Goal: Book appointment/travel/reservation

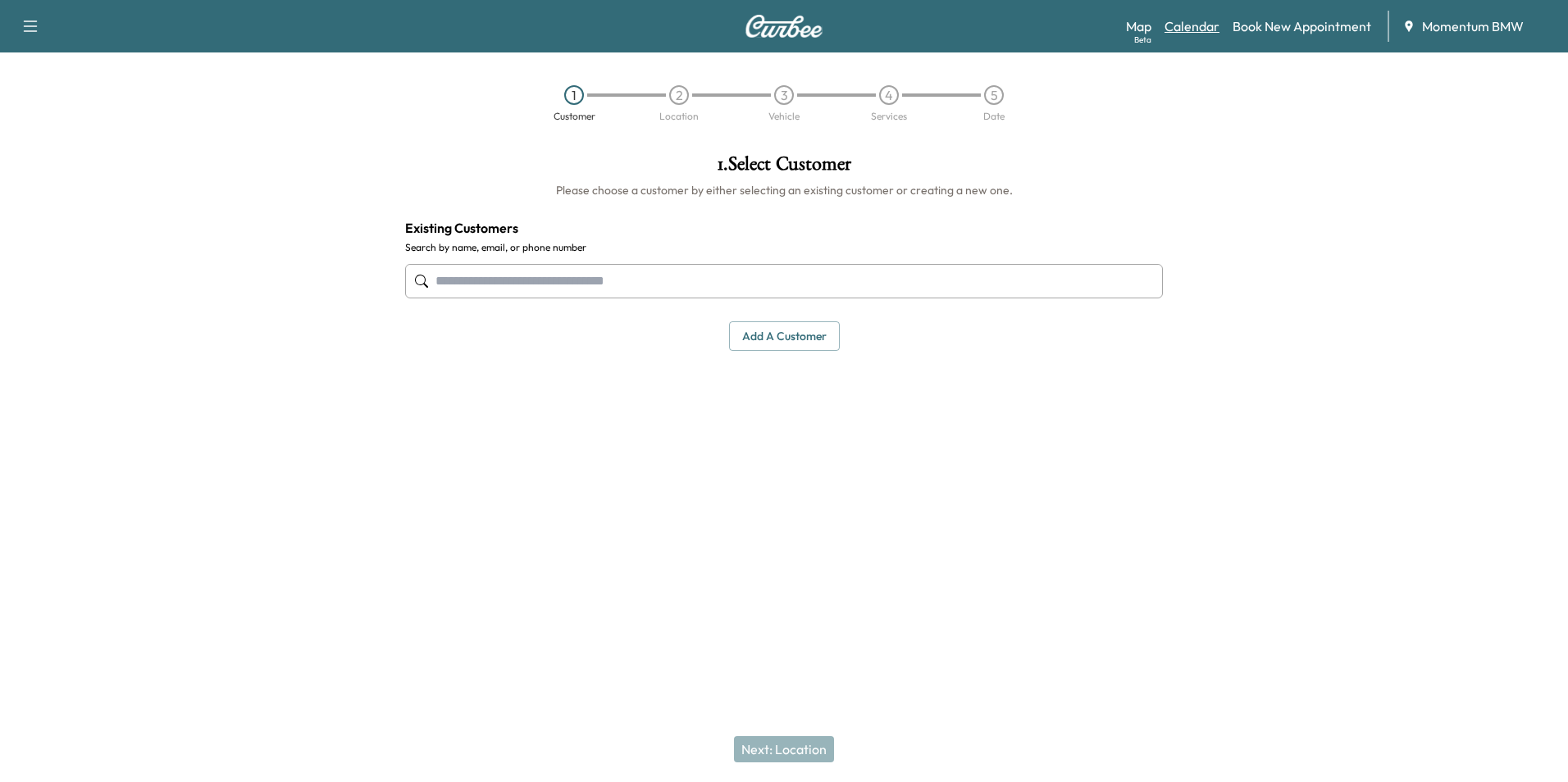
click at [1204, 25] on link "Calendar" at bounding box center [1192, 26] width 55 height 20
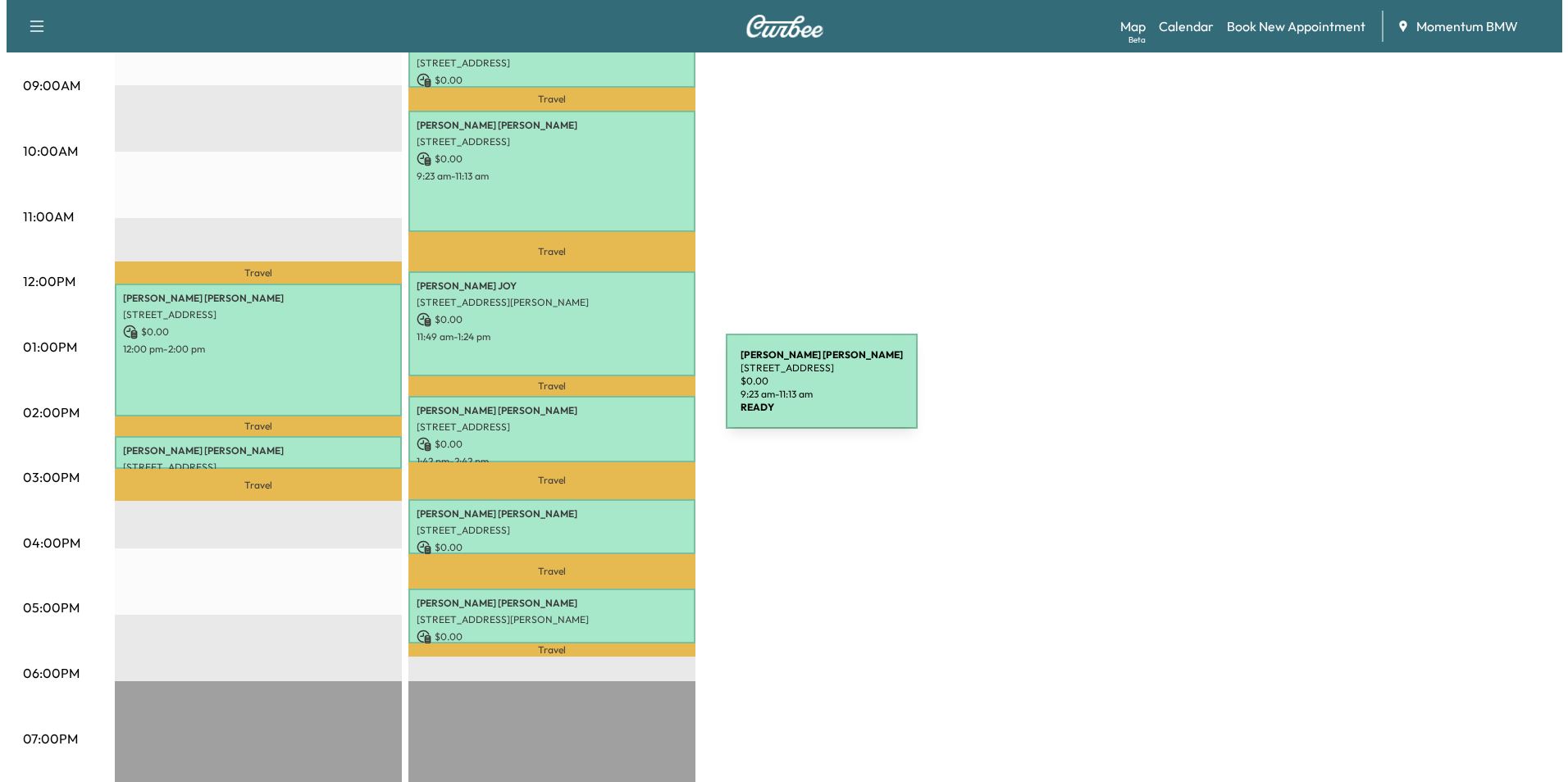
scroll to position [574, 0]
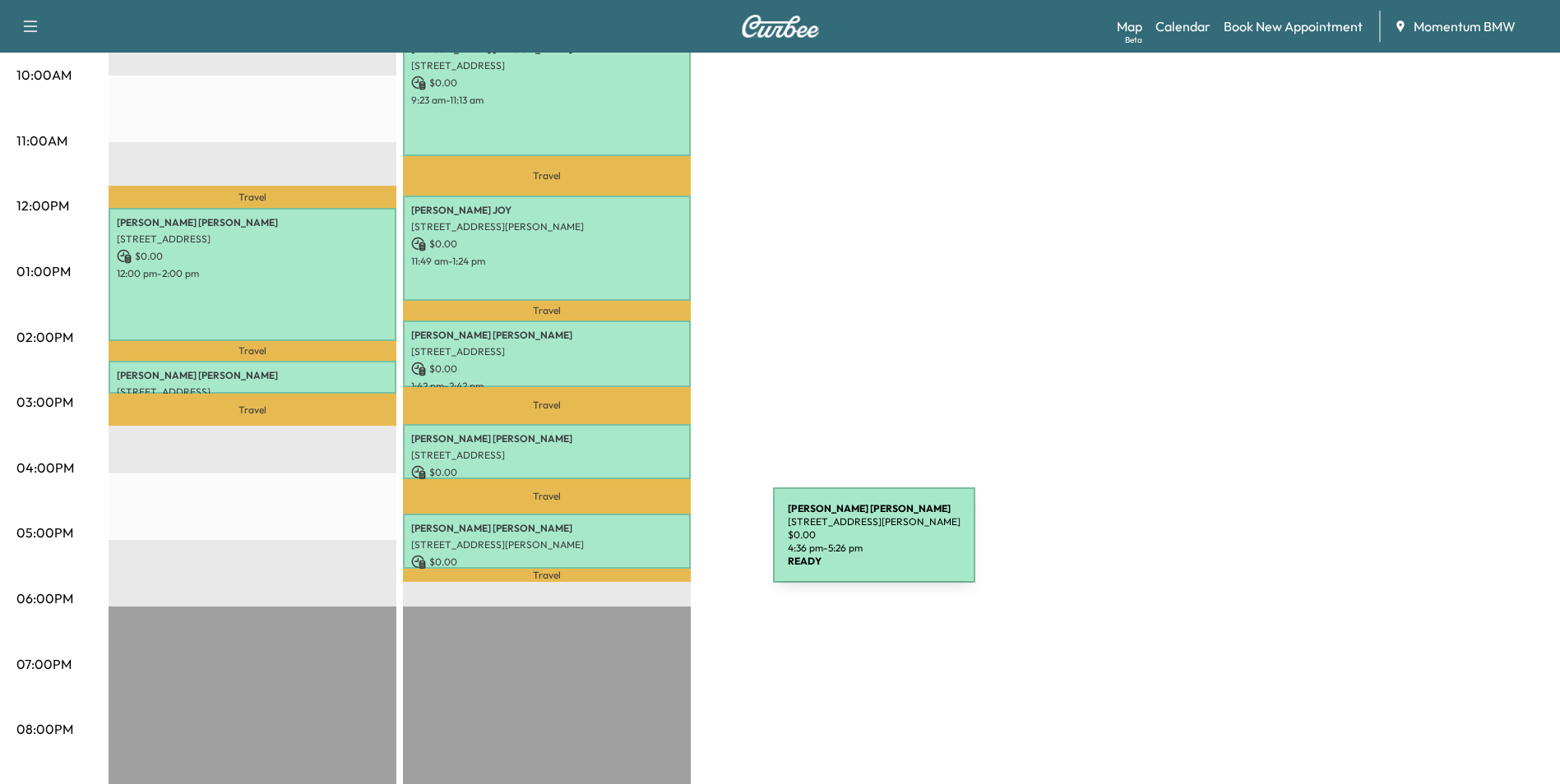
click at [650, 545] on div "[PERSON_NAME] [STREET_ADDRESS][PERSON_NAME] $ 0.00 4:36 pm - 5:26 pm" at bounding box center [546, 542] width 288 height 55
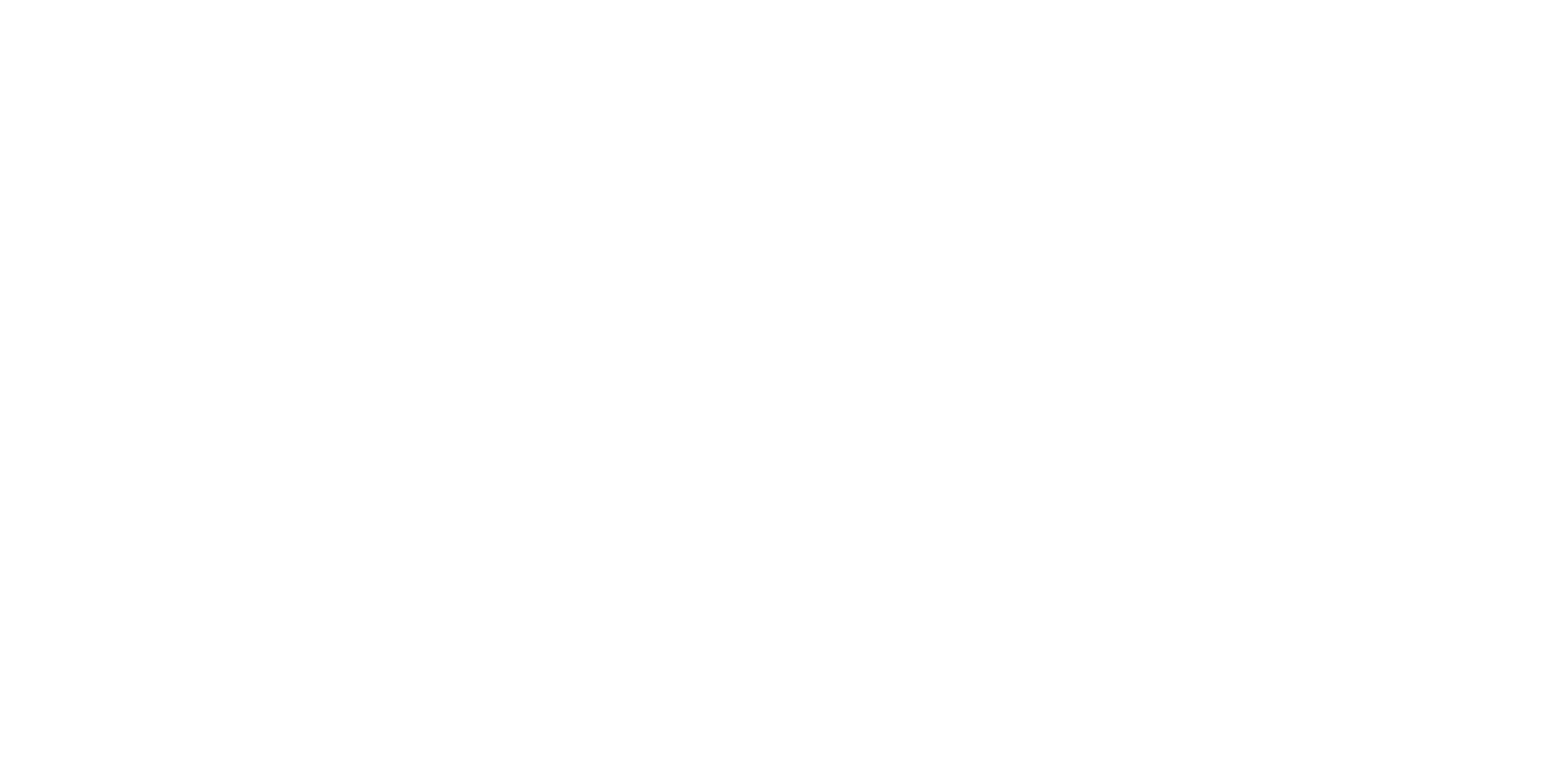
scroll to position [0, 0]
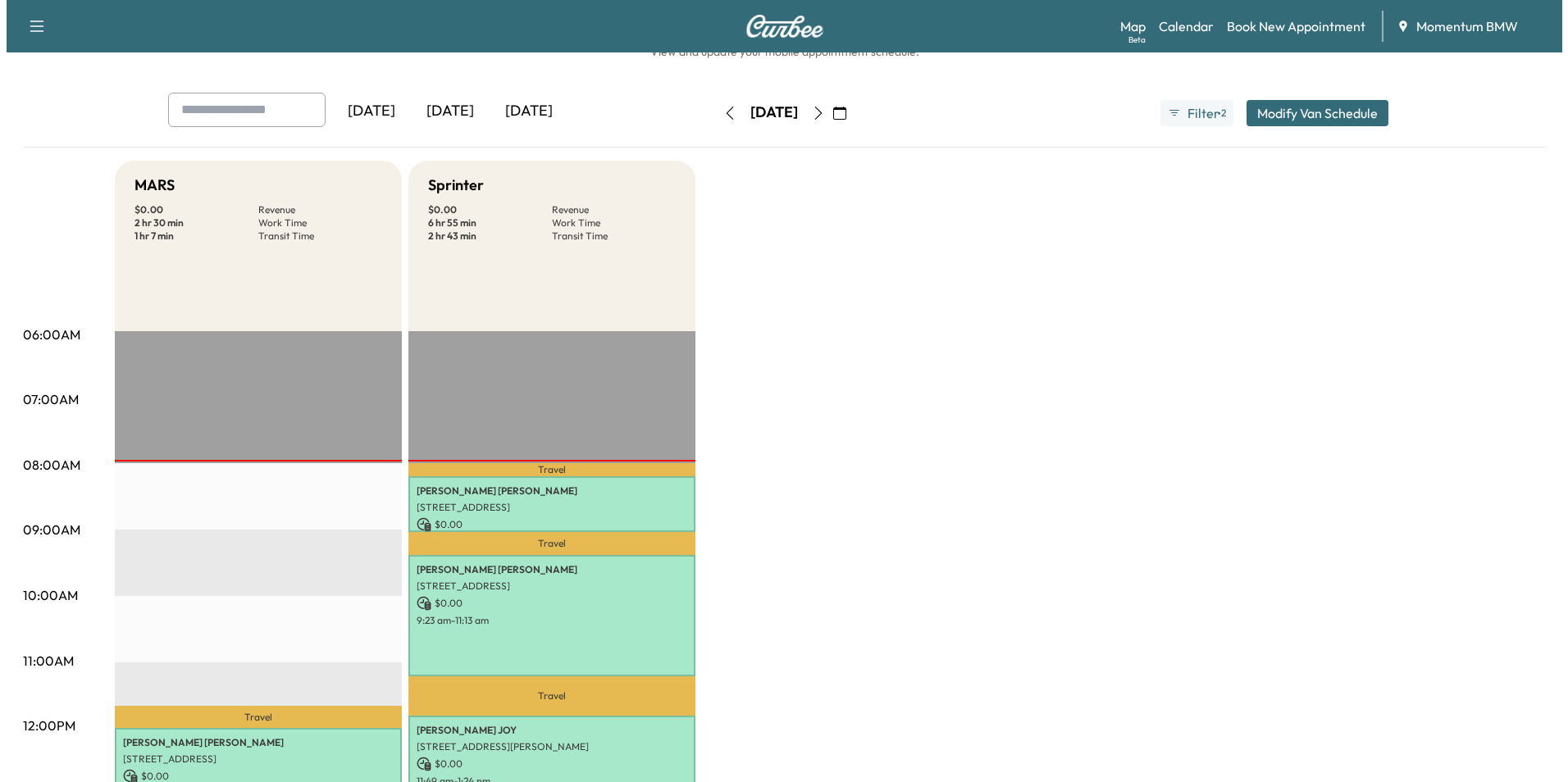
scroll to position [82, 0]
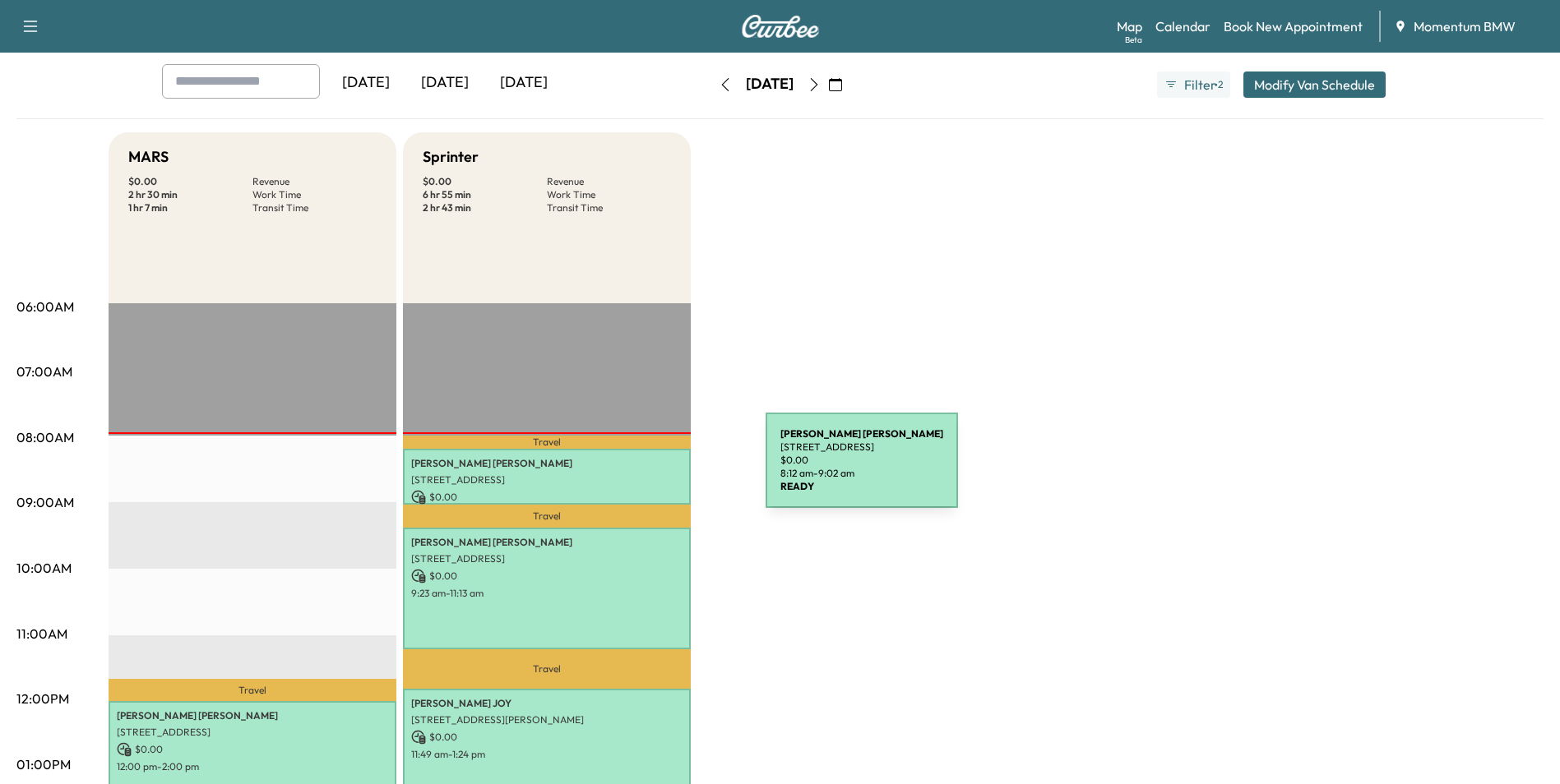
click at [643, 470] on div "CARIN SMITH 2333 Town Ctr Dr #300, Sugar Land, TX 77478, USA $ 0.00 8:12 am - 9…" at bounding box center [546, 477] width 288 height 55
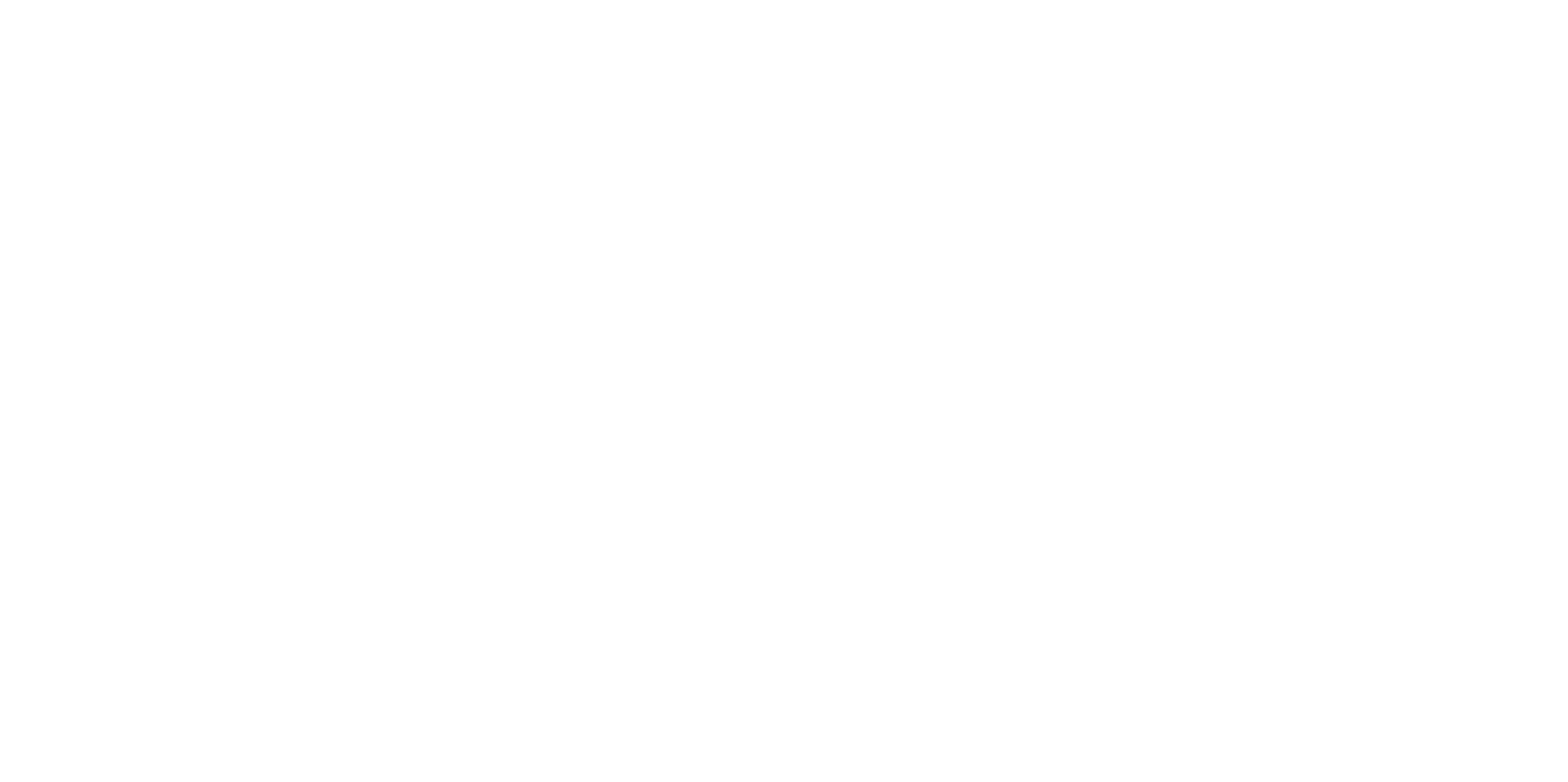
scroll to position [0, 0]
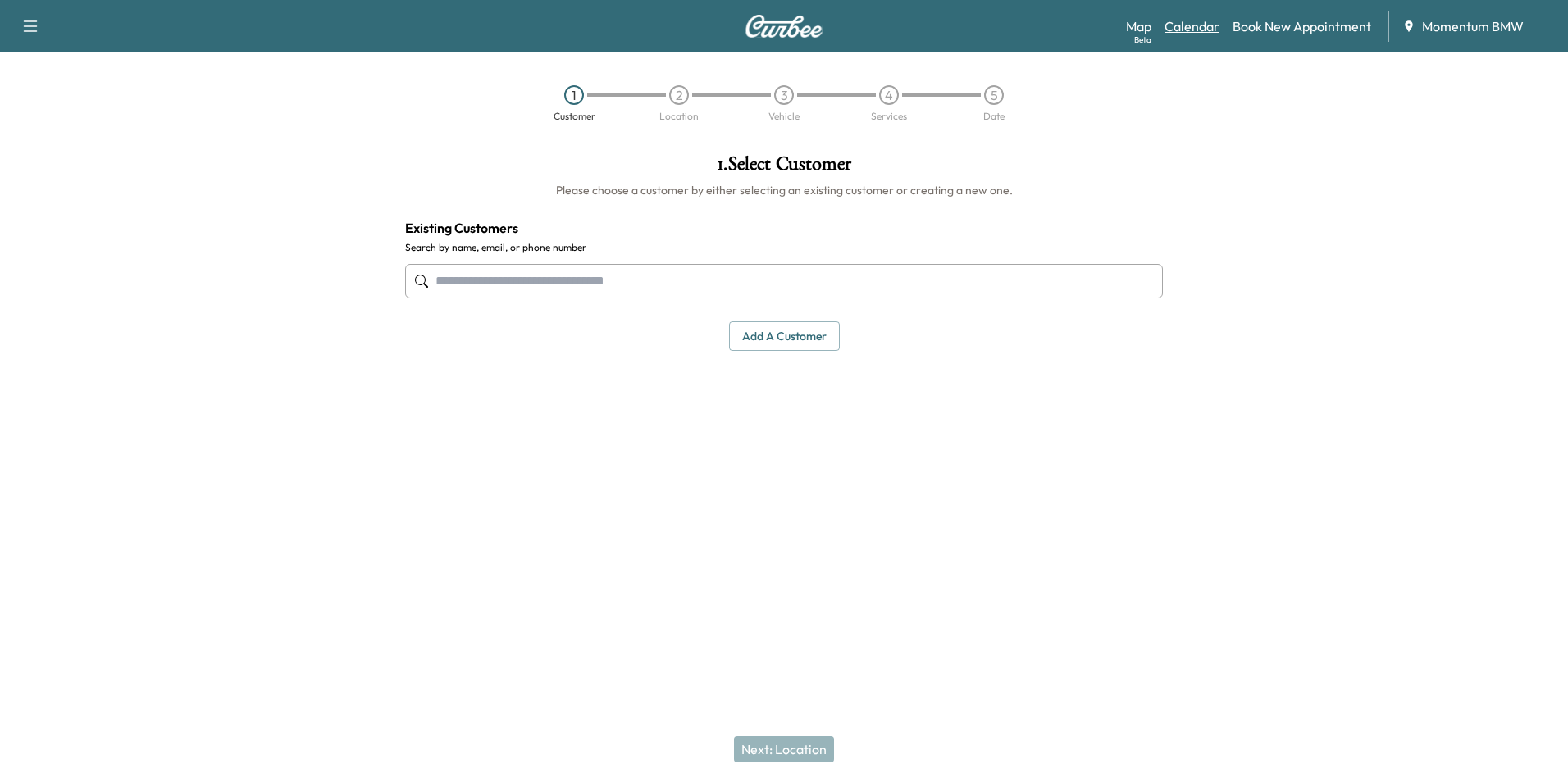
click at [1186, 25] on link "Calendar" at bounding box center [1192, 26] width 55 height 20
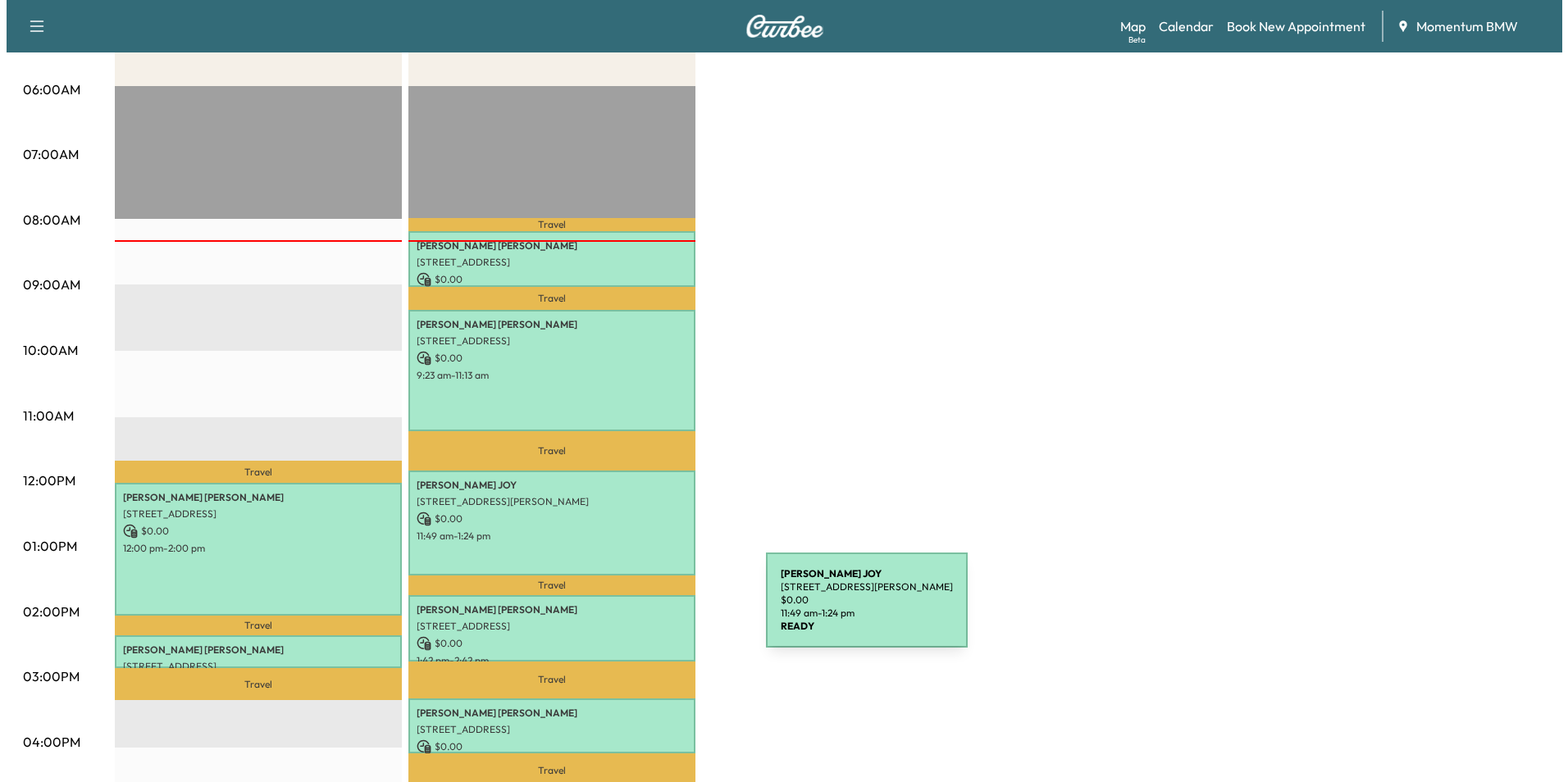
scroll to position [328, 0]
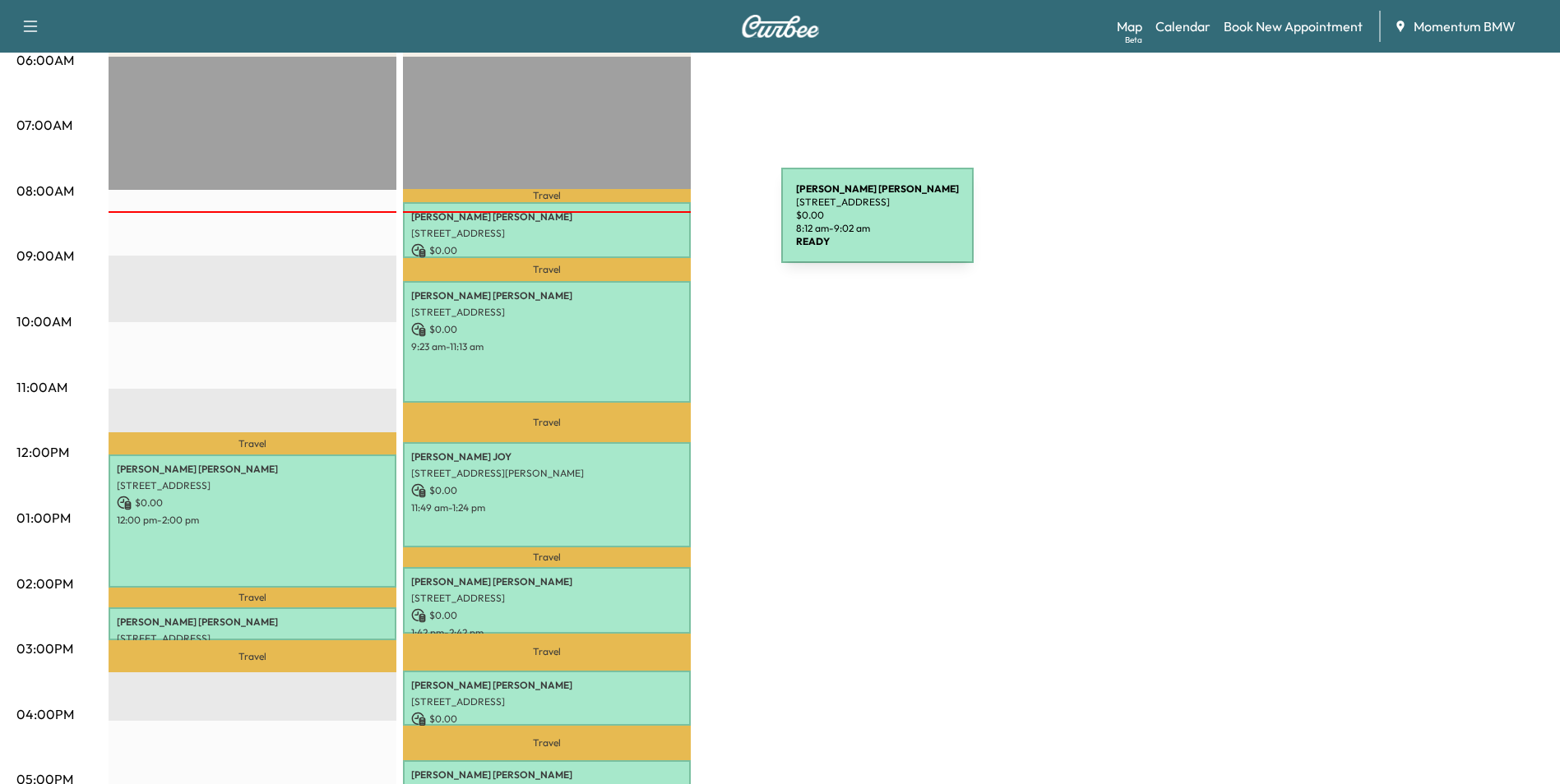
click at [658, 227] on p "[STREET_ADDRESS]" at bounding box center [546, 233] width 271 height 13
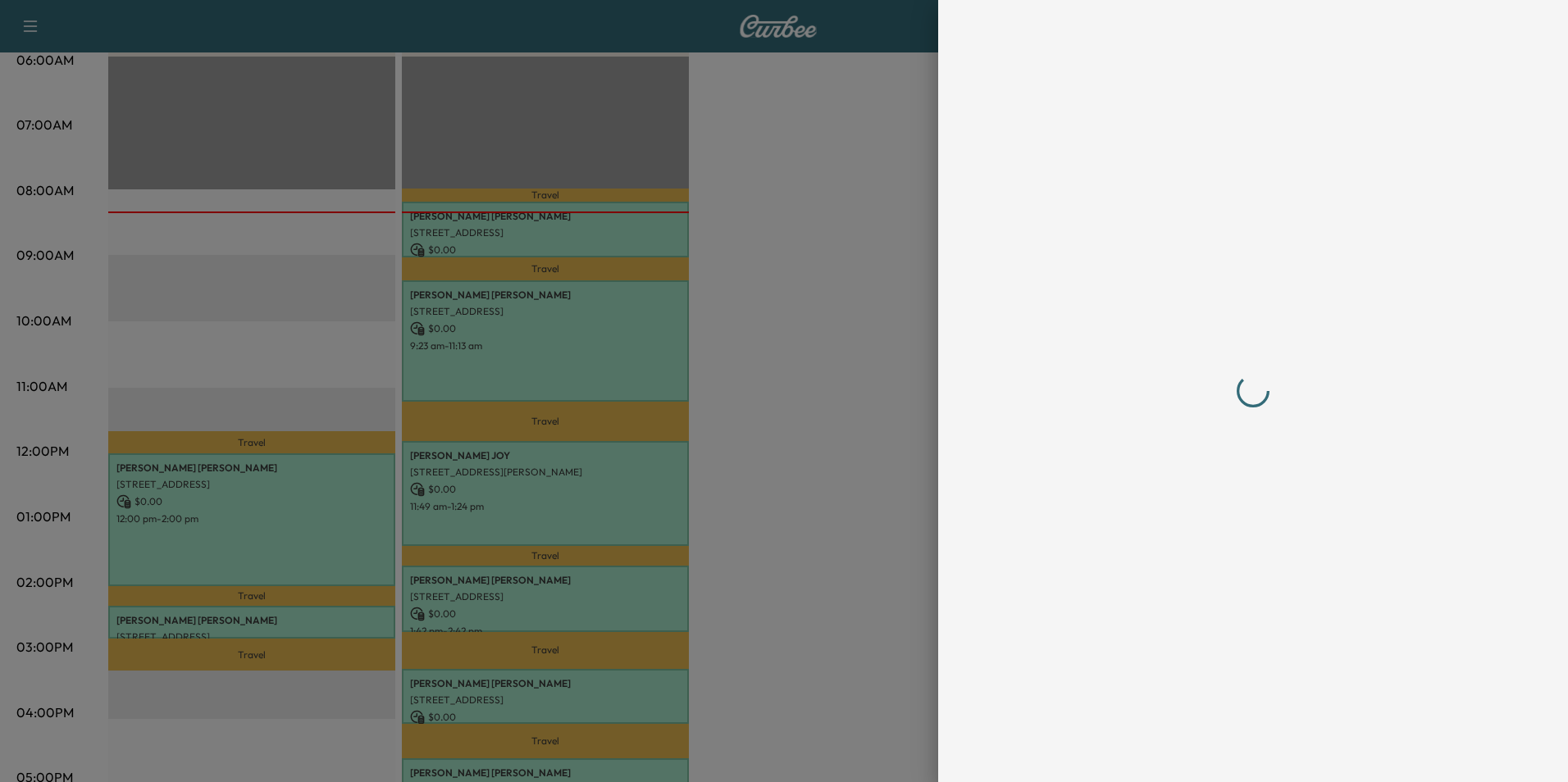
scroll to position [0, 0]
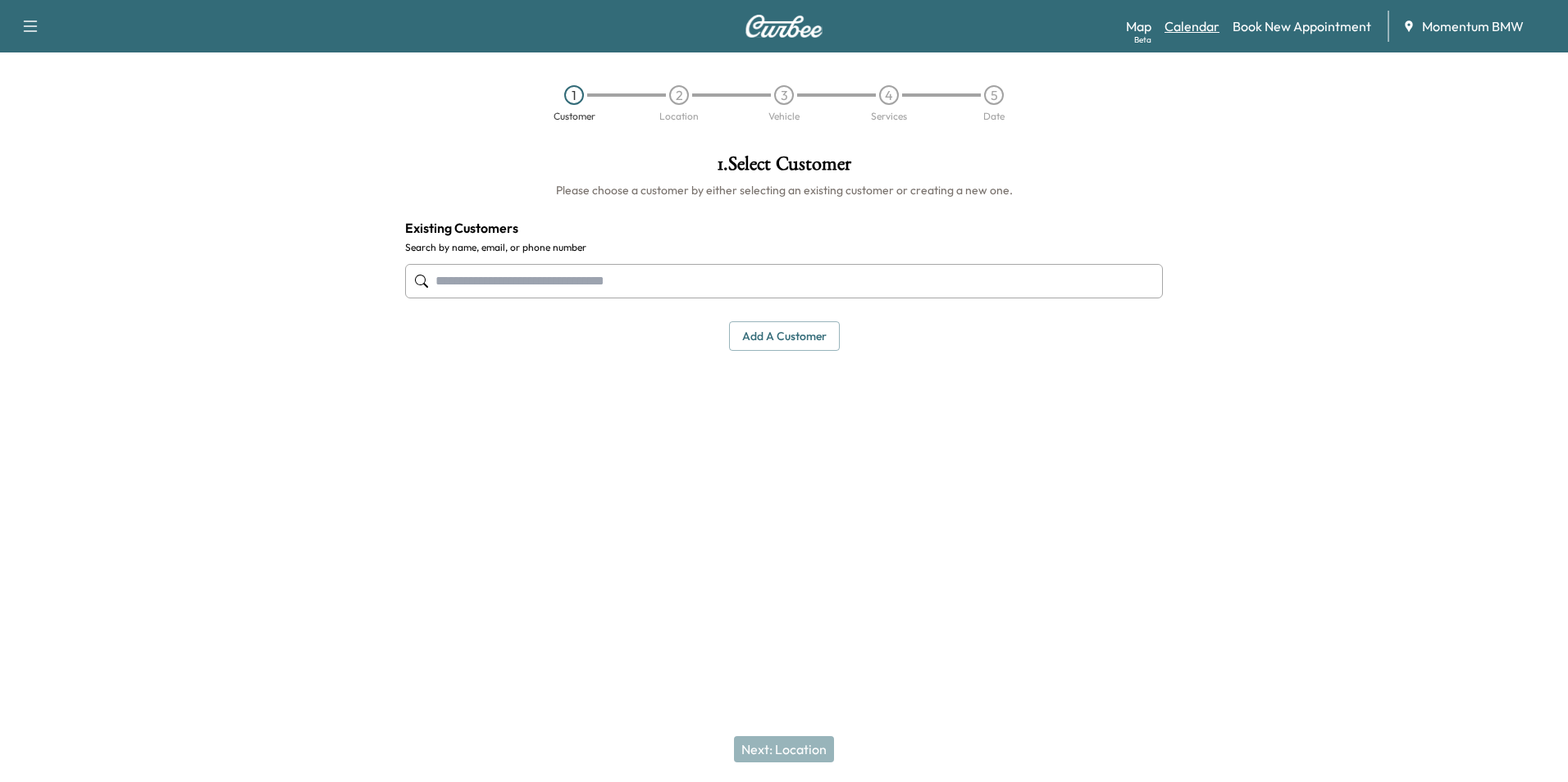
click at [1204, 24] on link "Calendar" at bounding box center [1192, 26] width 55 height 20
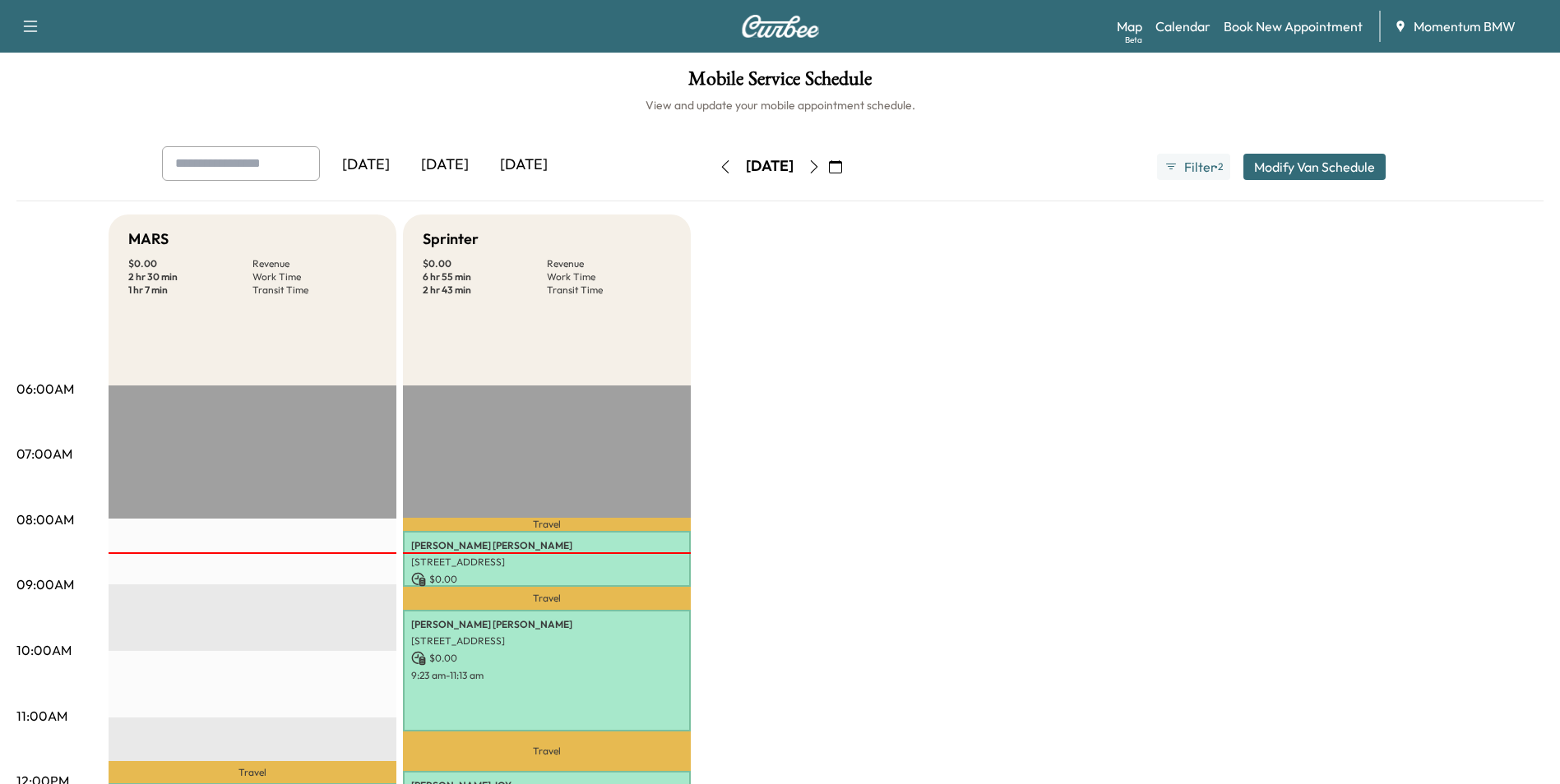
click at [850, 166] on button "button" at bounding box center [835, 167] width 28 height 27
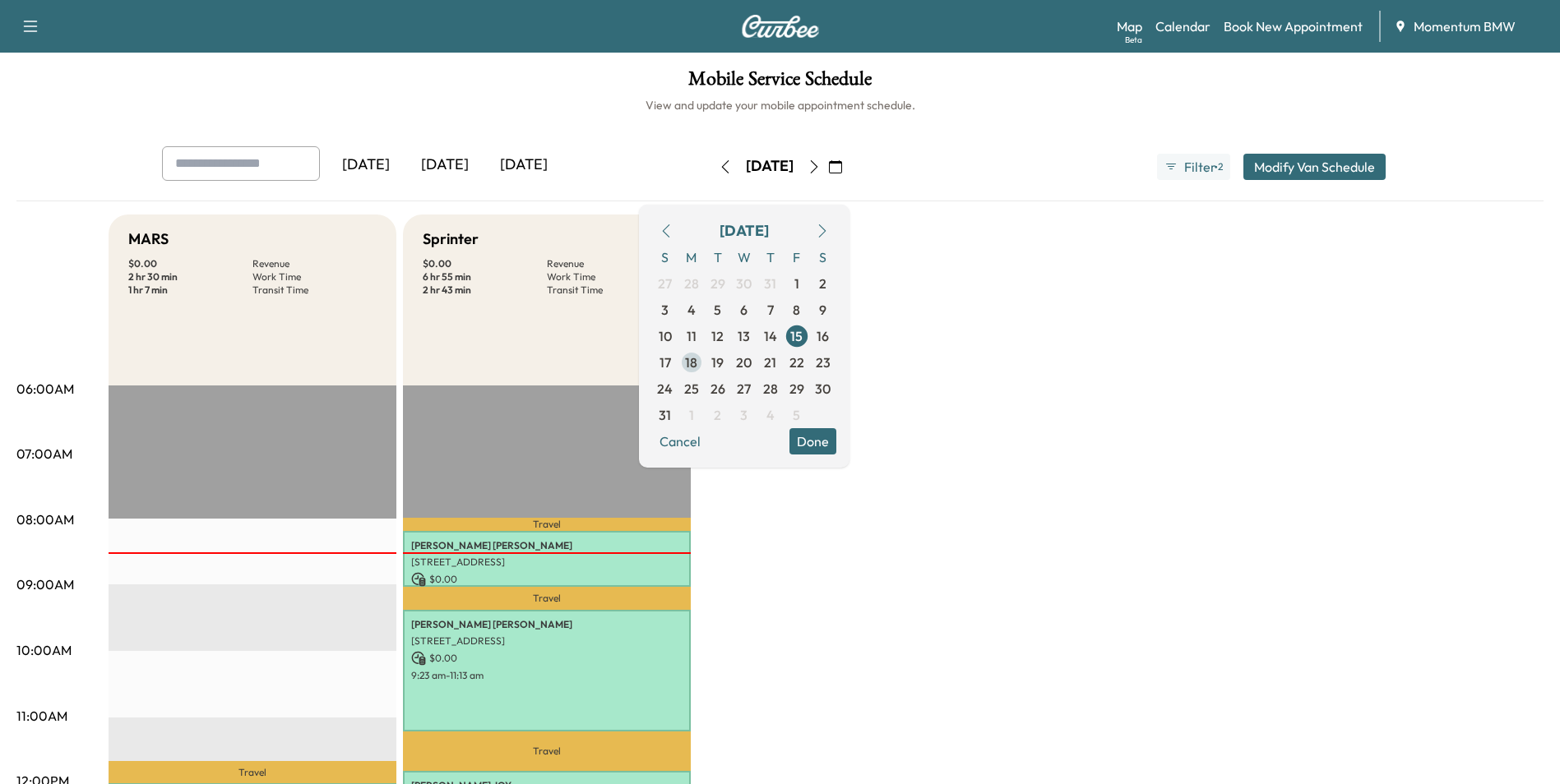
click at [697, 363] on span "18" at bounding box center [692, 363] width 12 height 20
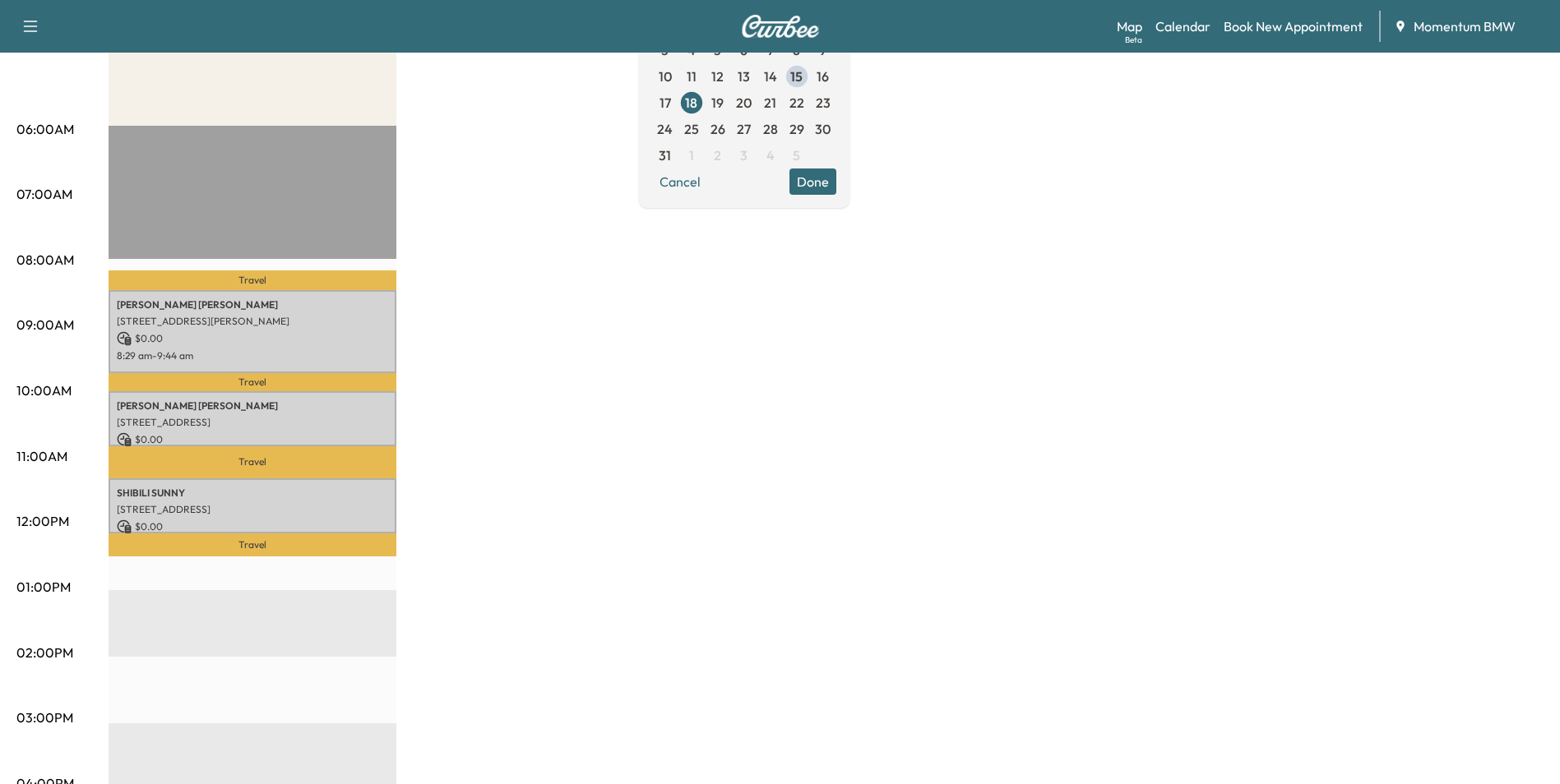
scroll to position [247, 0]
